Goal: Task Accomplishment & Management: Manage account settings

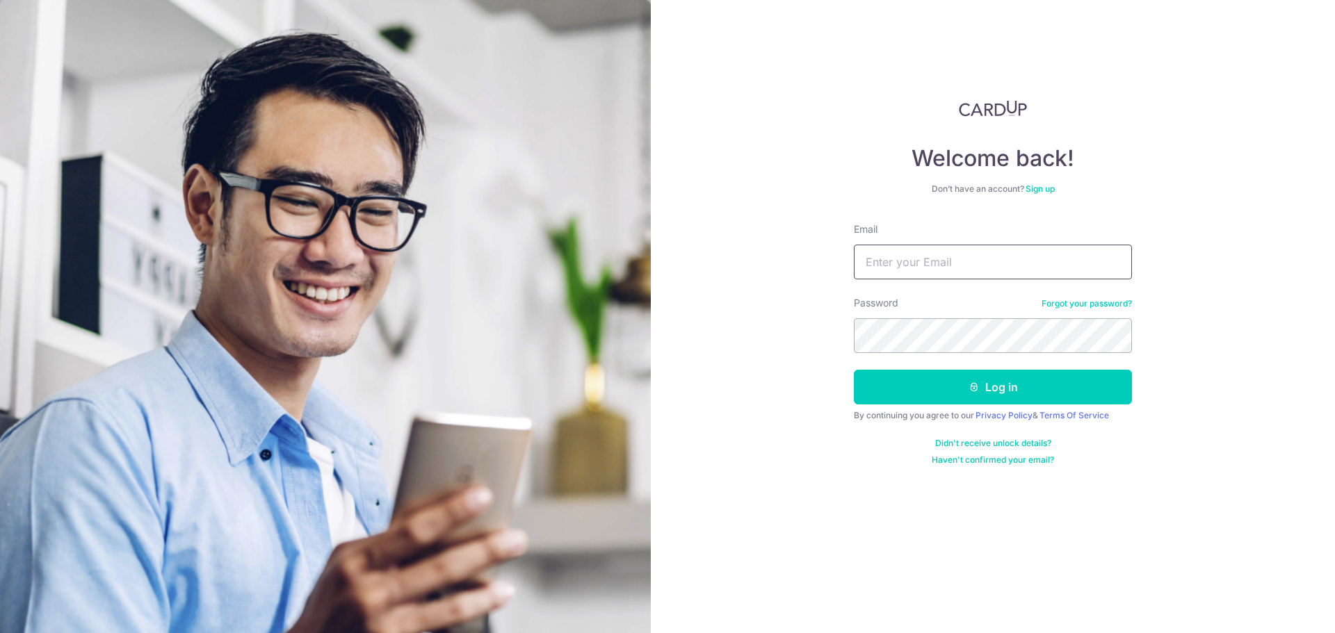
type input "[EMAIL_ADDRESS][DOMAIN_NAME]"
click at [1012, 389] on button "Log in" at bounding box center [993, 387] width 278 height 35
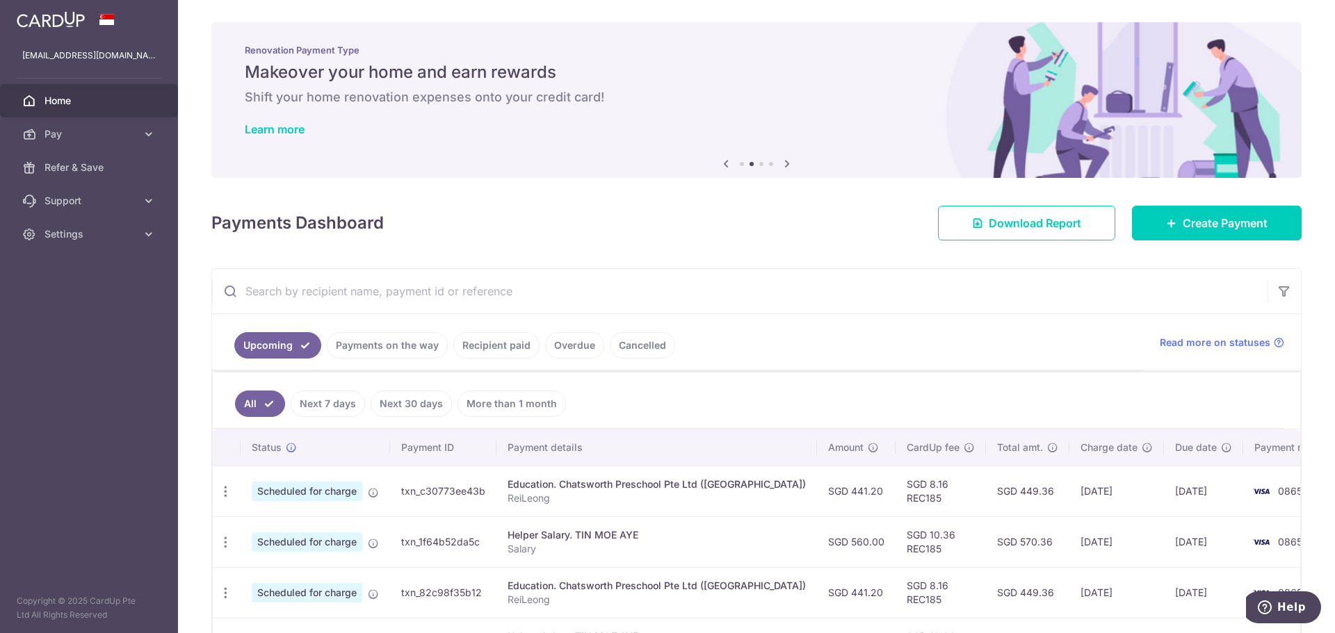
scroll to position [139, 0]
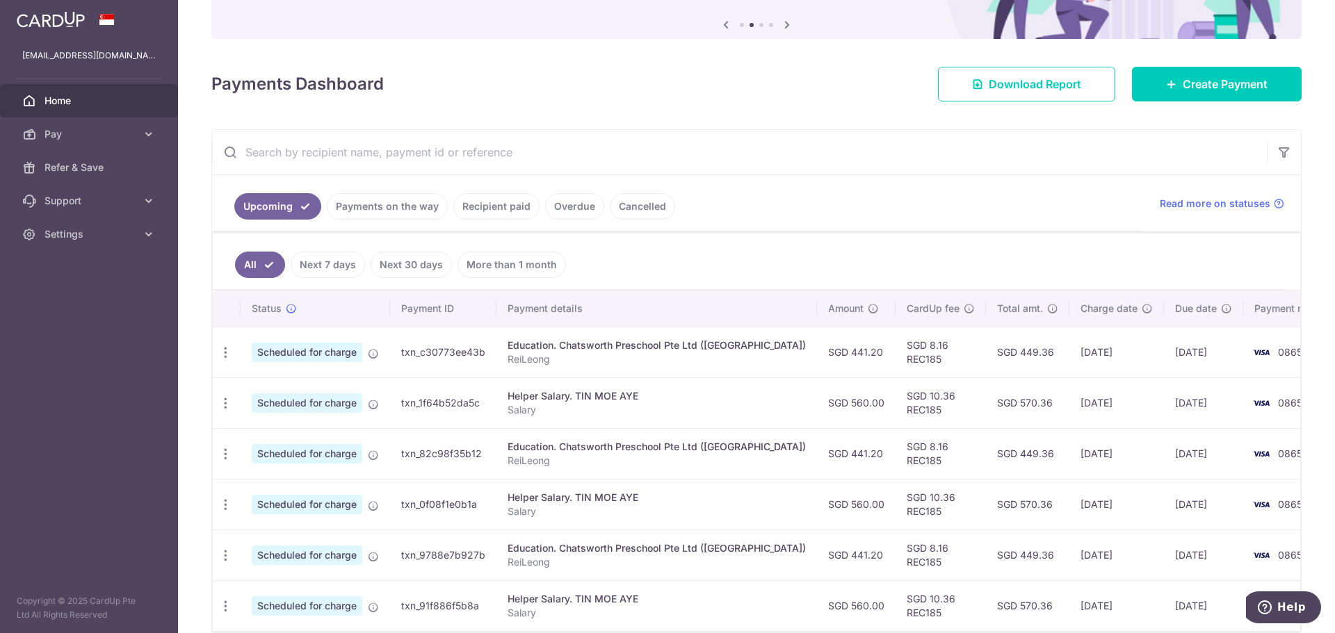
click at [380, 211] on link "Payments on the way" at bounding box center [387, 206] width 121 height 26
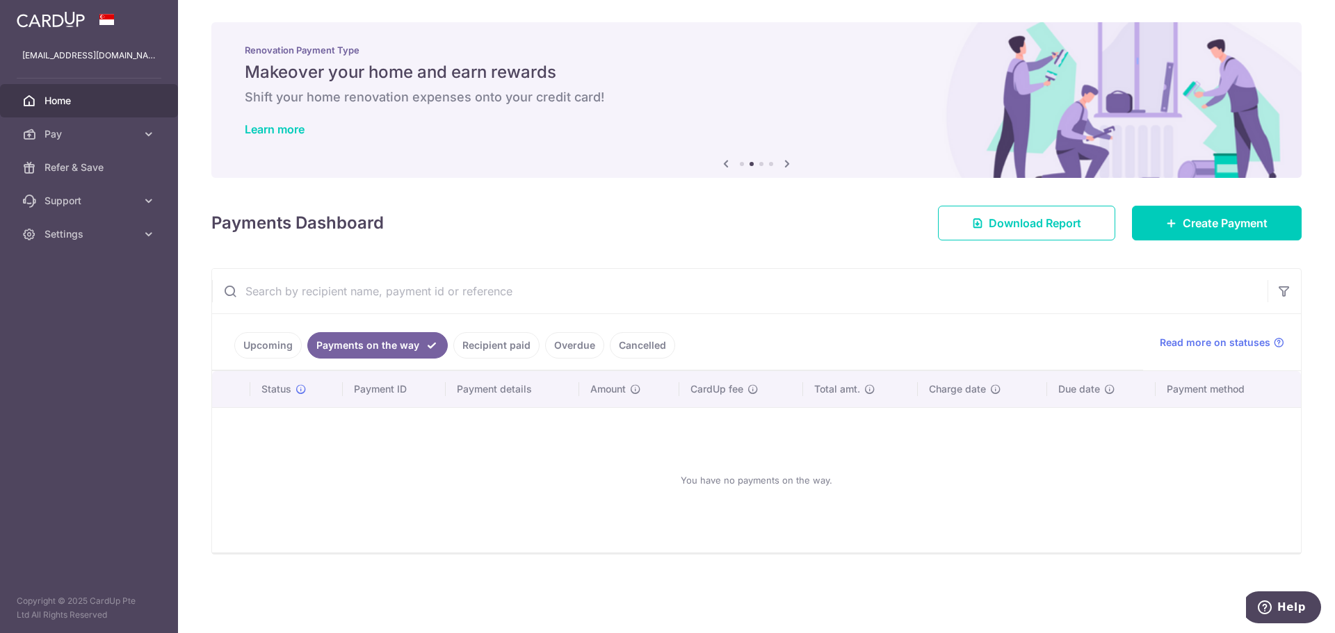
click at [270, 348] on link "Upcoming" at bounding box center [267, 345] width 67 height 26
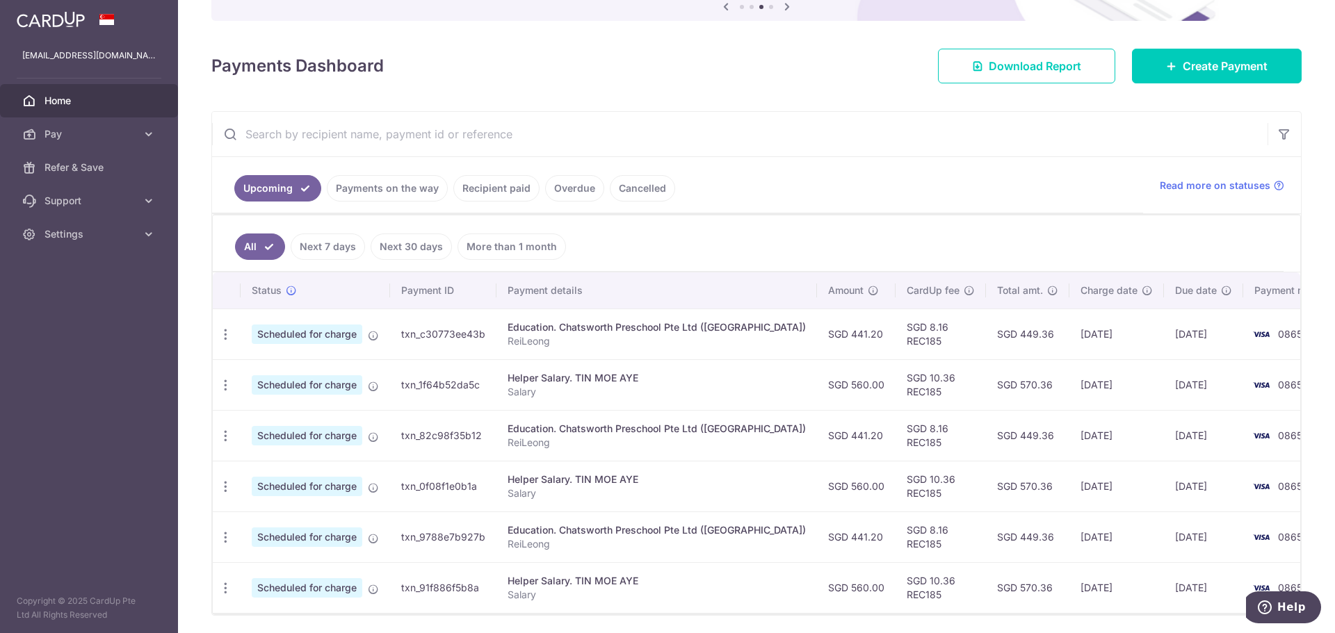
scroll to position [205, 0]
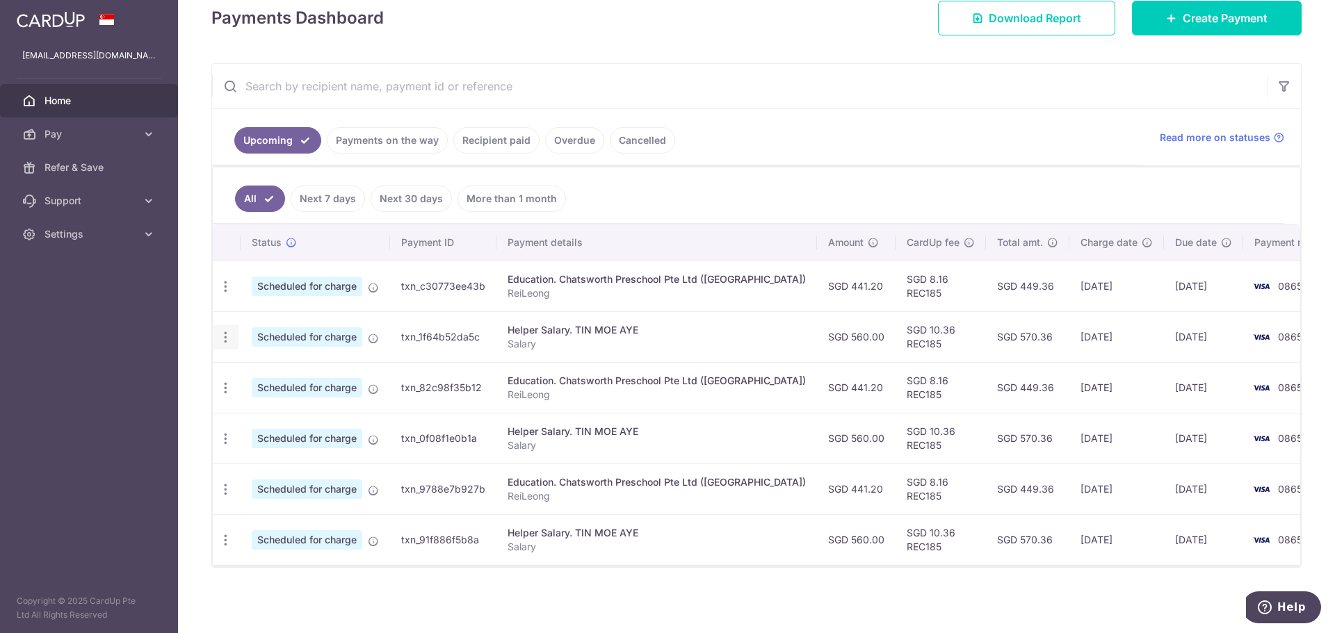
click at [225, 340] on icon "button" at bounding box center [225, 337] width 15 height 15
click at [279, 408] on span "Cancel payment" at bounding box center [299, 409] width 93 height 17
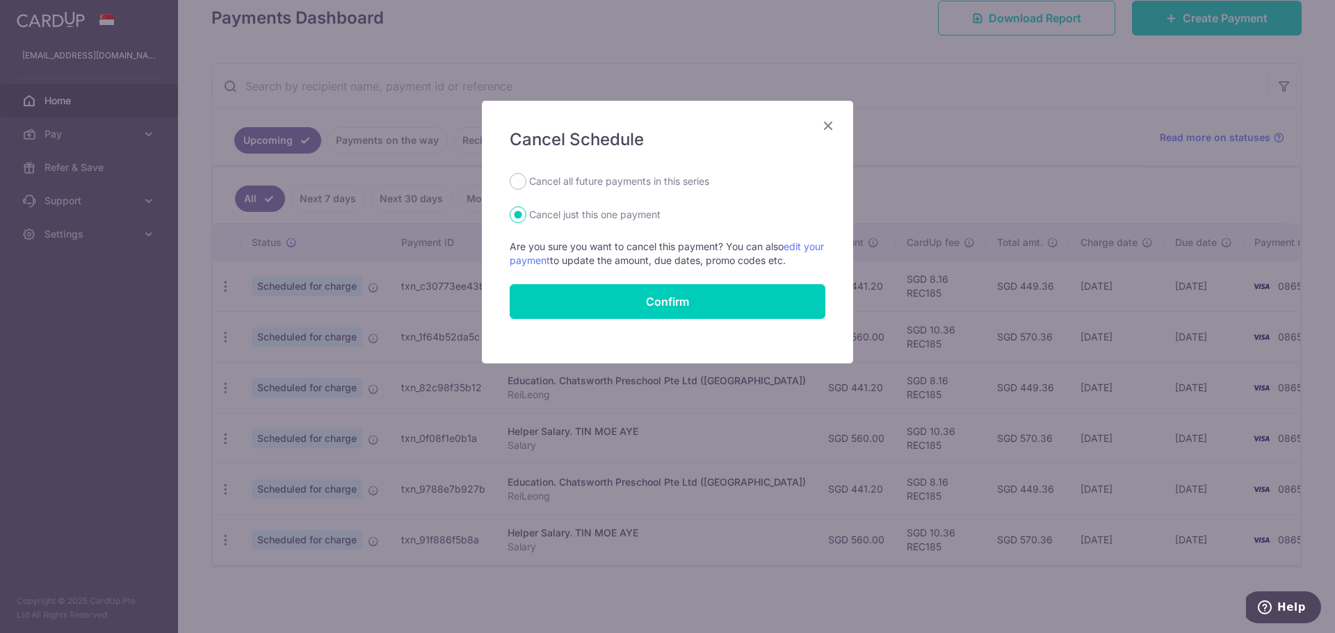
click at [612, 181] on label "Cancel all future payments in this series" at bounding box center [619, 181] width 180 height 17
click at [526, 181] on input "Cancel all future payments in this series" at bounding box center [518, 181] width 17 height 17
radio input "true"
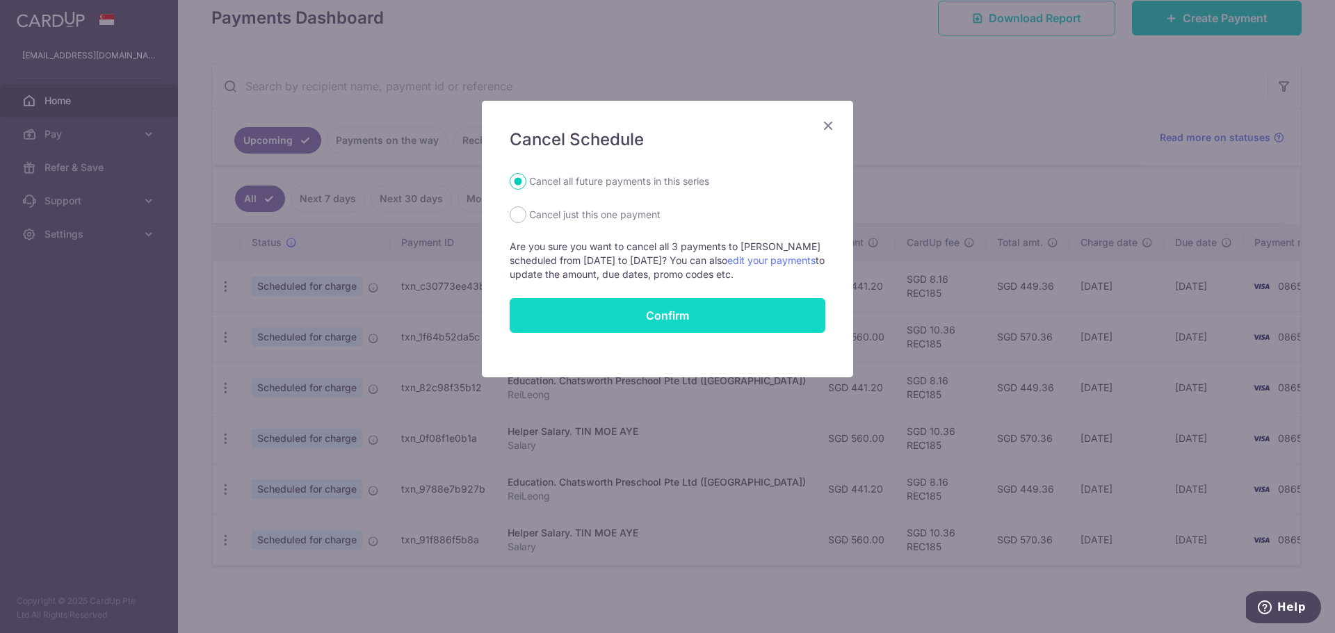
click at [635, 312] on button "Confirm" at bounding box center [668, 315] width 316 height 35
